Goal: Information Seeking & Learning: Learn about a topic

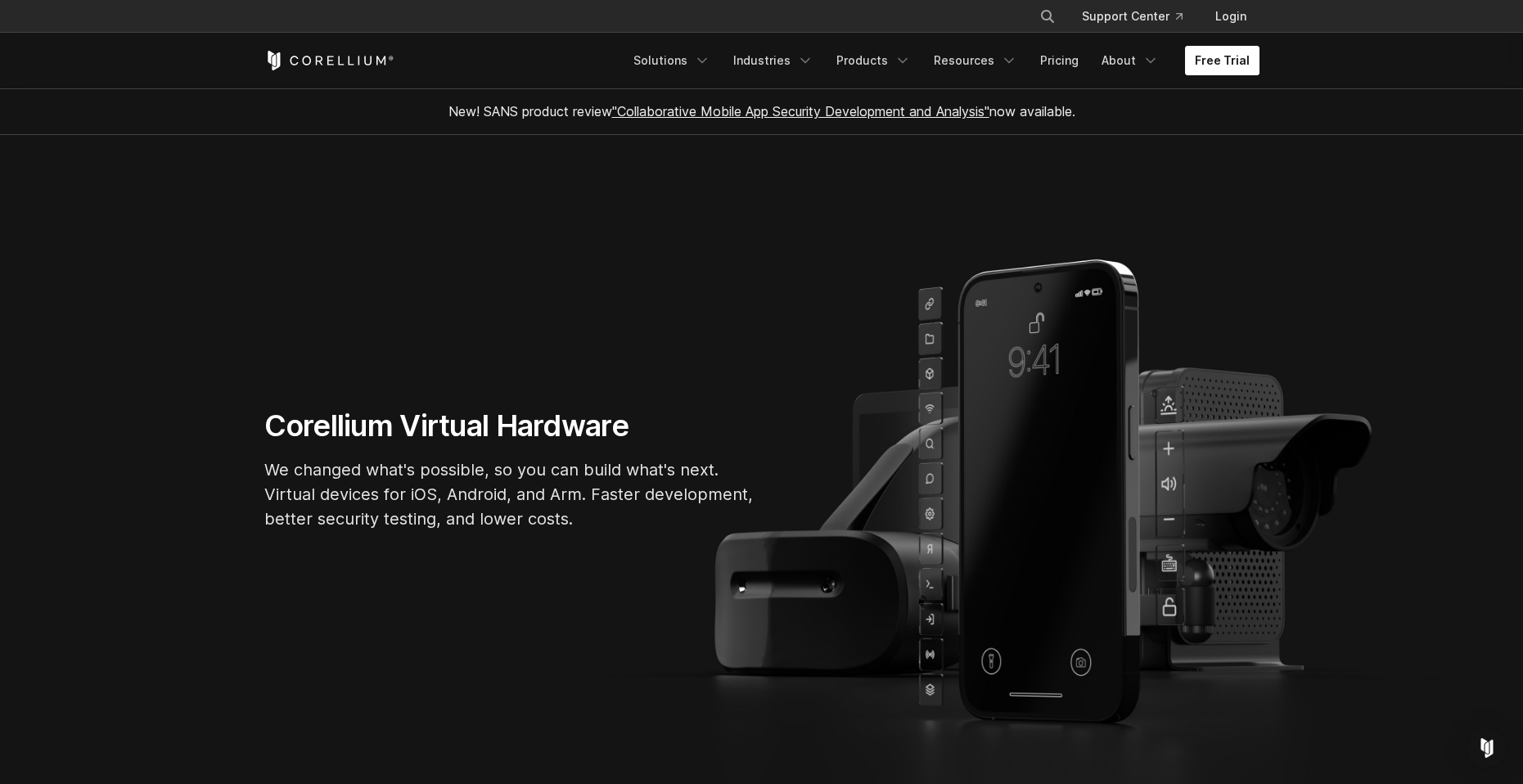
click at [1237, 63] on link "Free Trial" at bounding box center [1222, 61] width 75 height 30
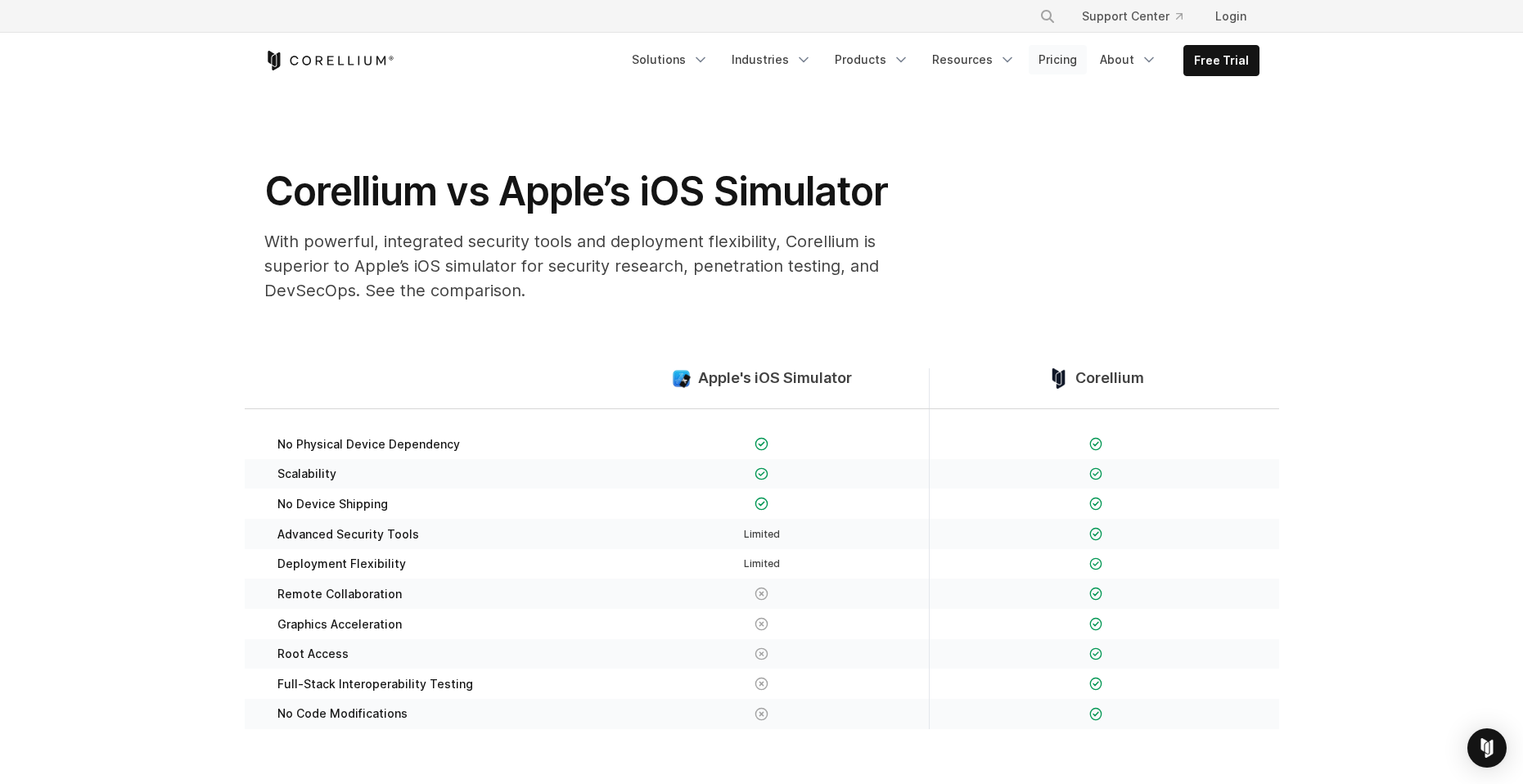
click at [1064, 63] on link "Pricing" at bounding box center [1058, 60] width 58 height 30
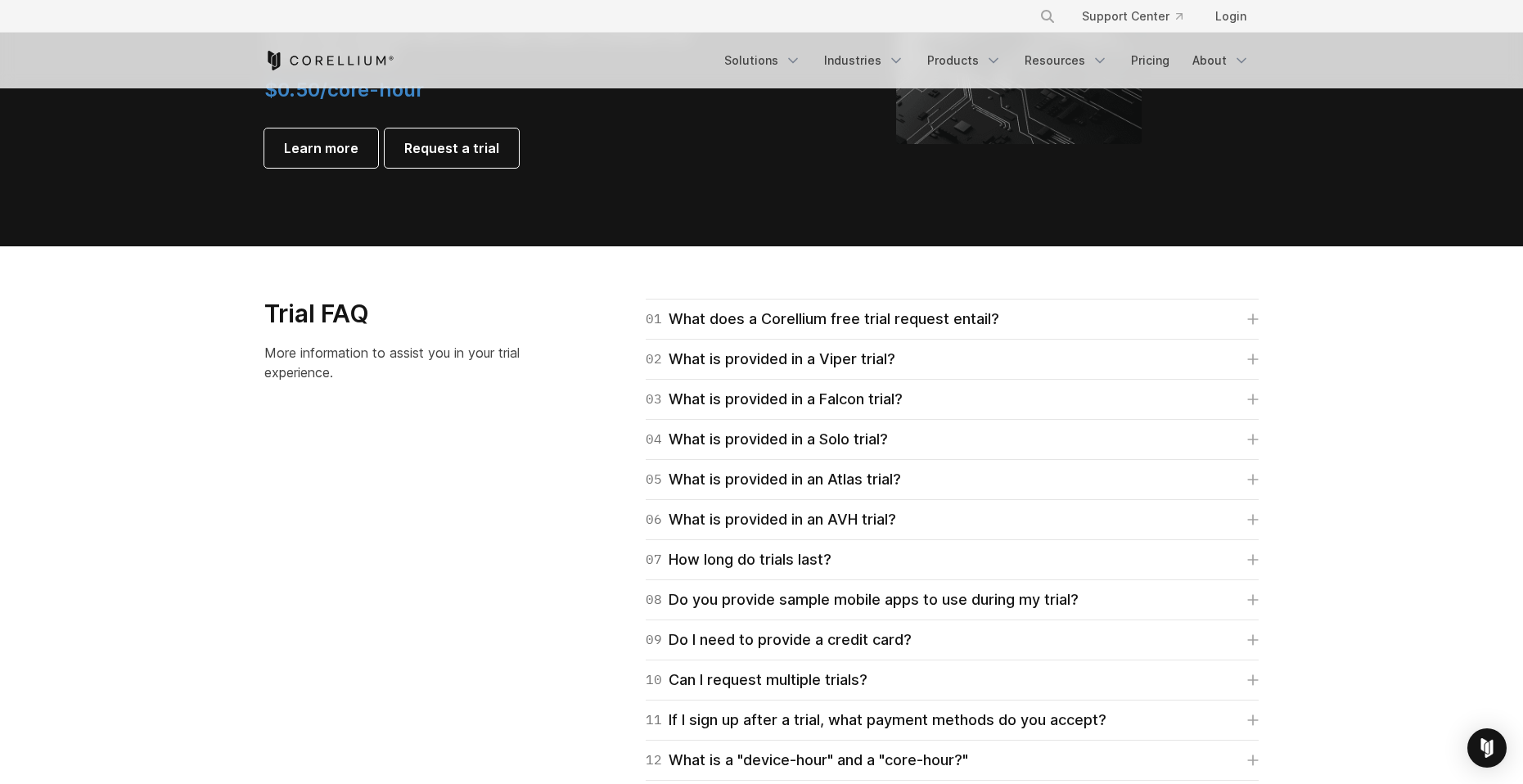
scroll to position [2209, 0]
